Goal: Task Accomplishment & Management: Use online tool/utility

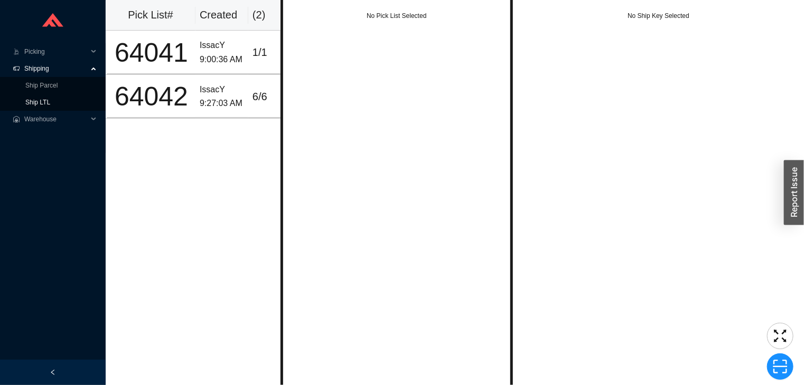
click at [50, 106] on link "Ship LTL" at bounding box center [37, 102] width 25 height 7
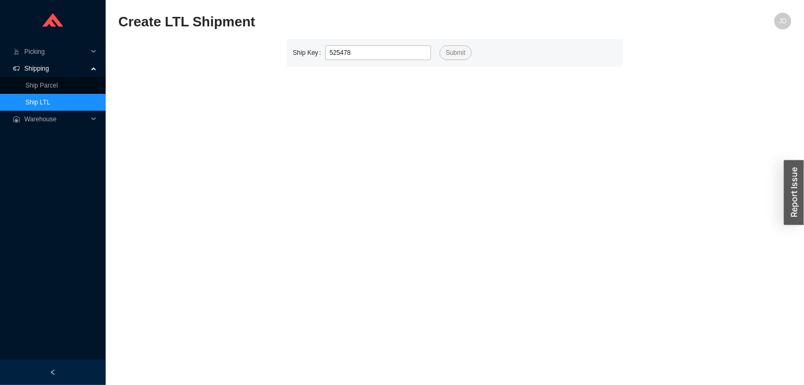
type input "525478"
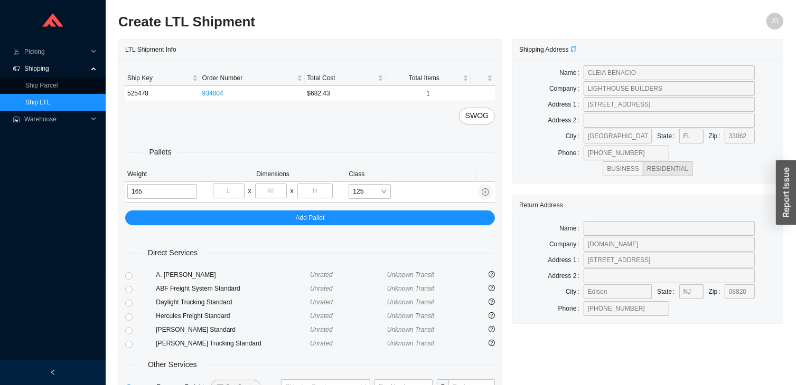
type input "165"
click at [229, 190] on input "tel" at bounding box center [229, 191] width 32 height 15
type input "37"
click at [271, 188] on input "tel" at bounding box center [271, 191] width 32 height 15
type input "73"
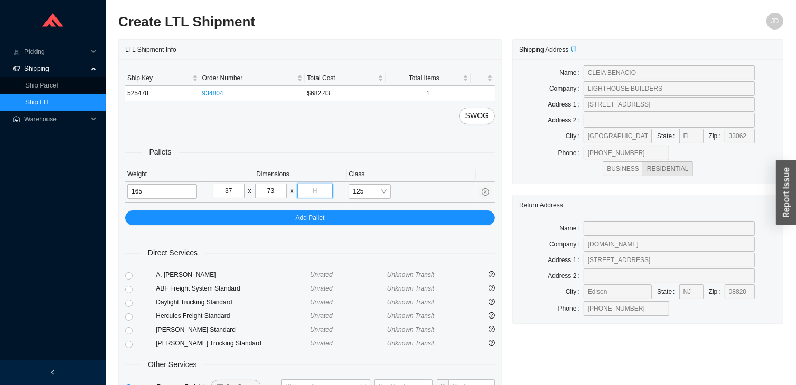
click at [313, 191] on input "tel" at bounding box center [315, 191] width 36 height 15
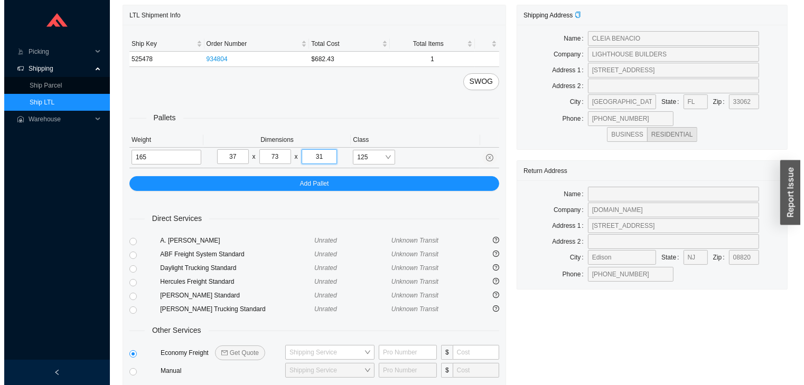
scroll to position [78, 0]
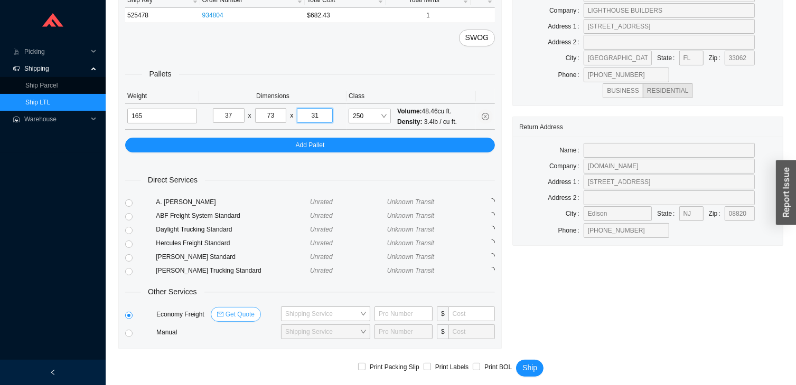
type input "31"
click at [236, 313] on span "Get Quote" at bounding box center [239, 314] width 29 height 11
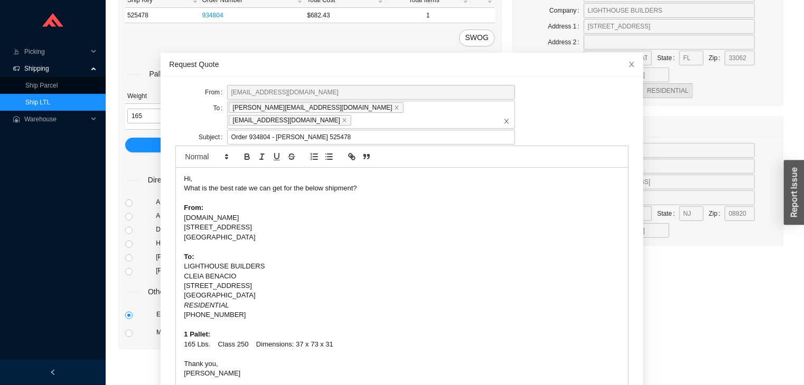
scroll to position [51, 0]
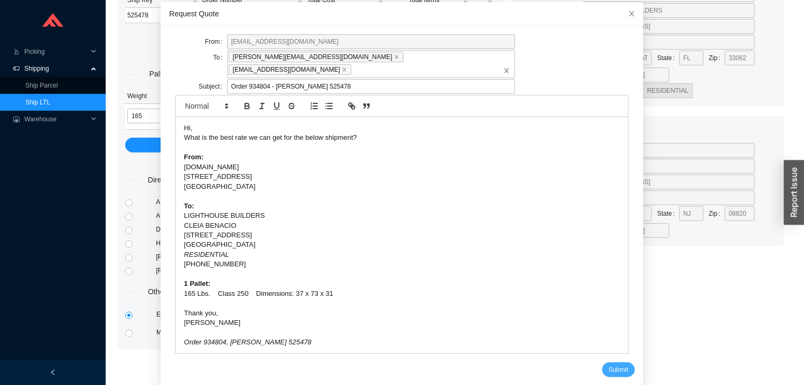
click at [614, 363] on button "Submit" at bounding box center [618, 370] width 32 height 15
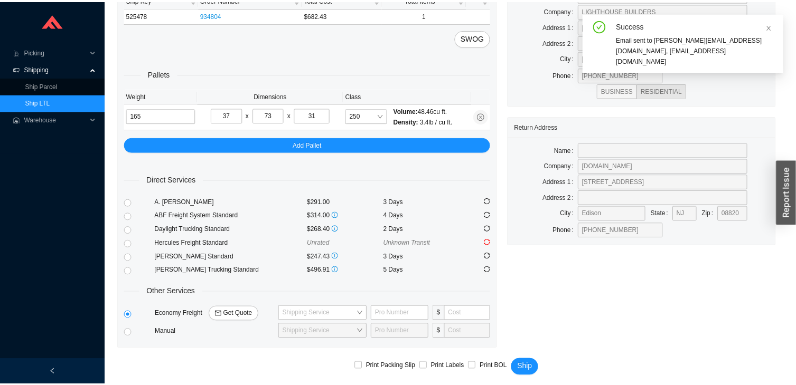
scroll to position [0, 0]
